Goal: Transaction & Acquisition: Download file/media

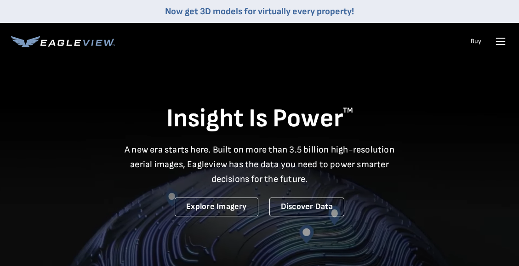
click at [476, 45] on link "Buy" at bounding box center [476, 41] width 11 height 8
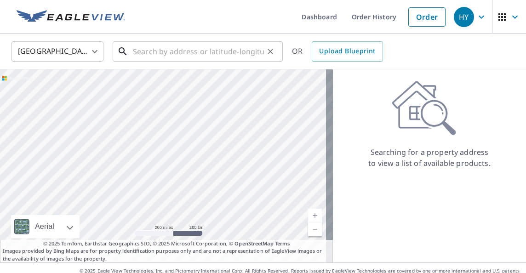
click at [199, 54] on input "text" at bounding box center [198, 52] width 131 height 26
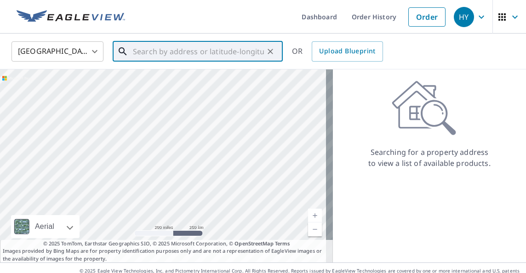
click at [199, 54] on input "text" at bounding box center [198, 52] width 131 height 26
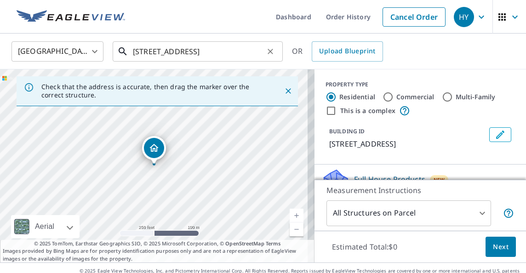
click at [207, 51] on input "4220 se 57th ave" at bounding box center [198, 52] width 131 height 26
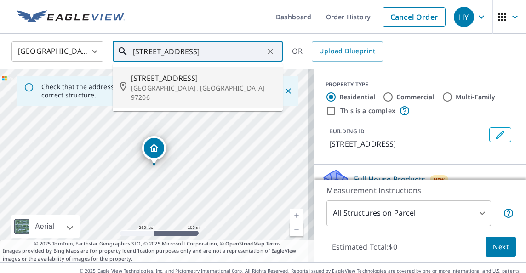
click at [198, 74] on span "4220 Se 57th Ave" at bounding box center [203, 78] width 144 height 11
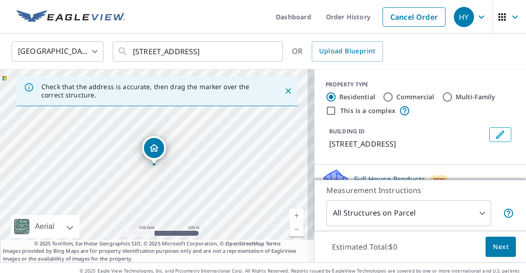
type input "4220 Se 57th Ave Portland, OR 97206"
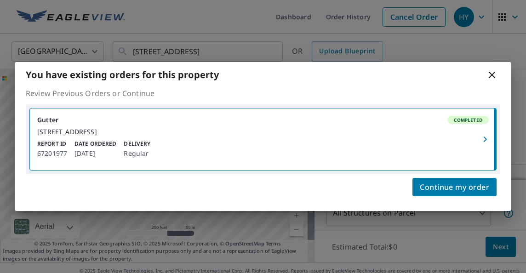
click at [63, 123] on link "Gutter Completed 4220 SE 57th Ave Portland, OR 97206 Report ID 67201977 Date Or…" at bounding box center [263, 139] width 466 height 62
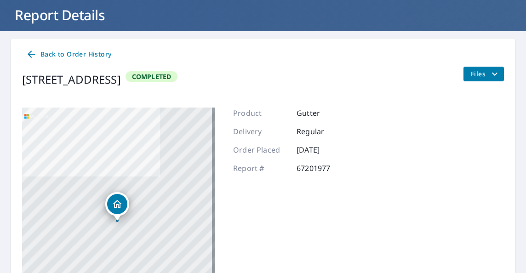
scroll to position [53, 0]
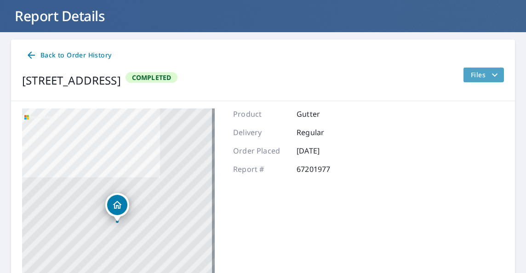
click at [491, 77] on icon "filesDropdownBtn-67201977" at bounding box center [494, 74] width 11 height 11
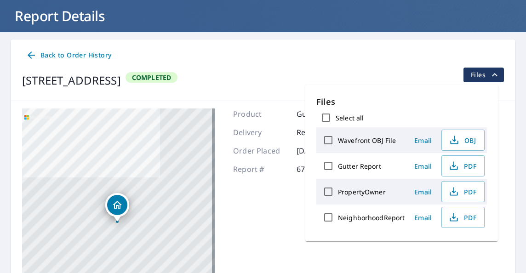
click at [364, 168] on label "Gutter Report" at bounding box center [359, 166] width 43 height 9
click at [338, 168] on input "Gutter Report" at bounding box center [328, 165] width 19 height 19
checkbox input "true"
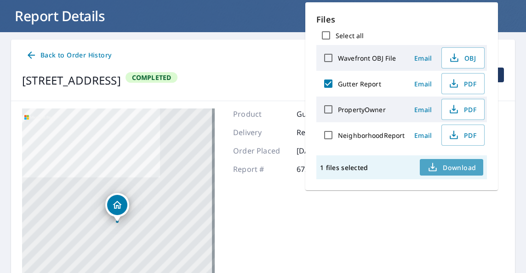
click at [443, 169] on span "Download" at bounding box center [451, 167] width 49 height 11
